Goal: Information Seeking & Learning: Learn about a topic

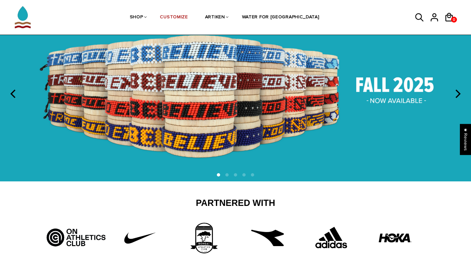
scroll to position [36, 0]
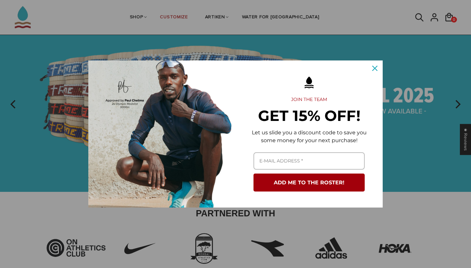
click at [375, 68] on icon "close icon" at bounding box center [374, 68] width 5 height 5
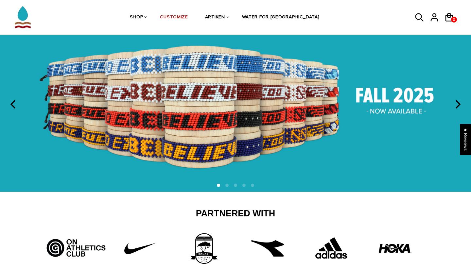
click at [460, 98] on button "next" at bounding box center [457, 104] width 14 height 14
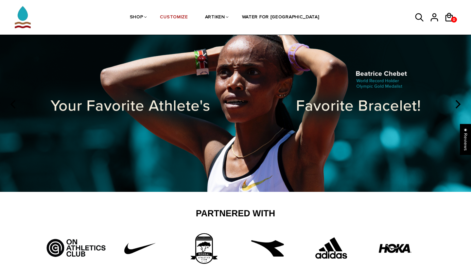
click at [460, 98] on button "next" at bounding box center [457, 104] width 14 height 14
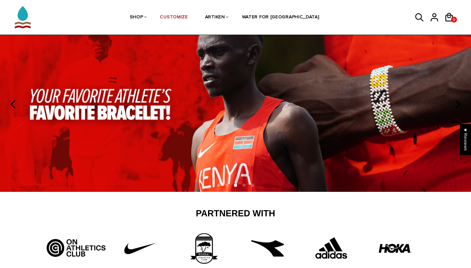
click at [455, 112] on img at bounding box center [235, 104] width 471 height 175
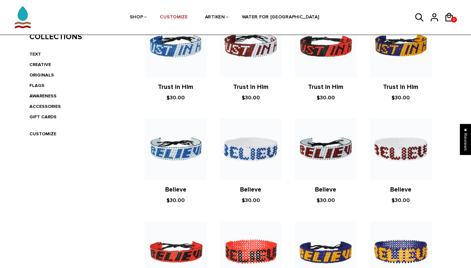
scroll to position [165, 0]
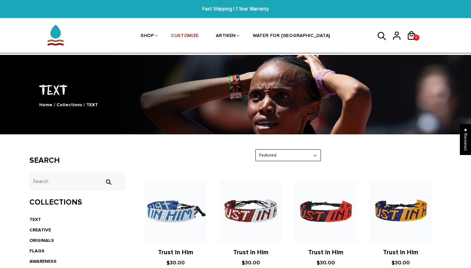
scroll to position [0, 0]
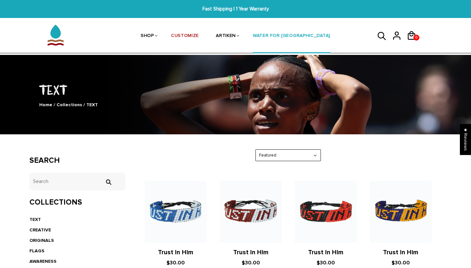
click at [304, 29] on link "WATER FOR [GEOGRAPHIC_DATA]" at bounding box center [291, 36] width 77 height 35
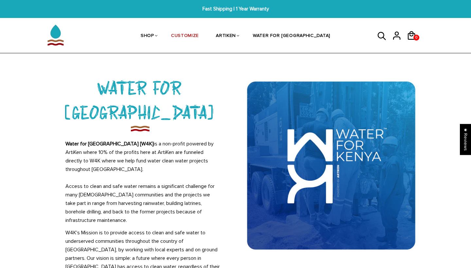
click at [49, 146] on div "WATER FOR [GEOGRAPHIC_DATA] Water for Kenya [W4K] is a non-profit powered by Ar…" at bounding box center [139, 179] width 191 height 208
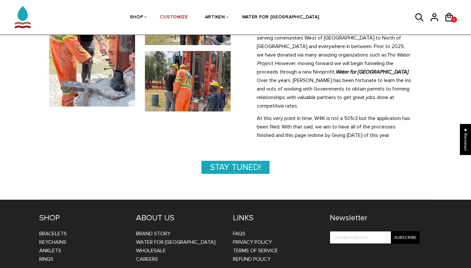
scroll to position [320, 0]
